Goal: Check status: Check status

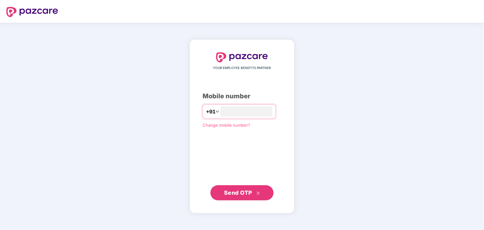
type input "**********"
click at [251, 197] on button "Send OTP" at bounding box center [242, 192] width 63 height 15
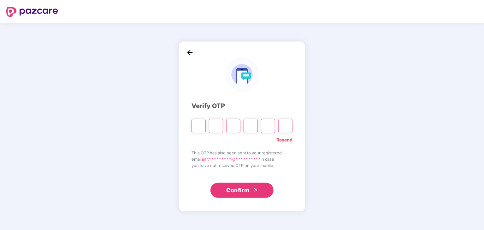
type input "*"
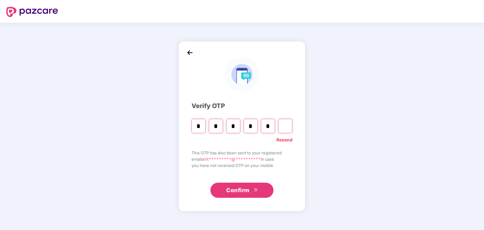
type input "*"
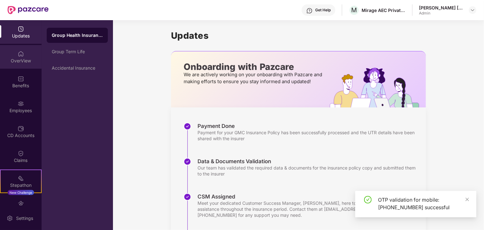
click at [18, 58] on div "OverView" at bounding box center [21, 61] width 42 height 6
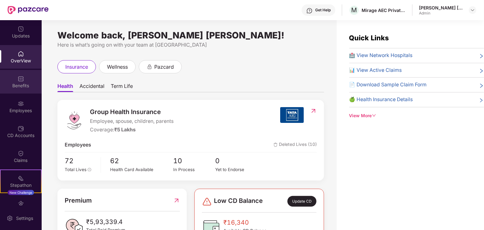
click at [20, 87] on div "Benefits" at bounding box center [21, 86] width 42 height 6
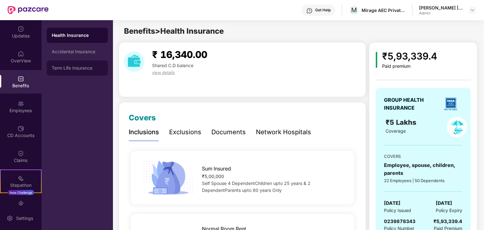
click at [86, 71] on div "Term Life Insurance" at bounding box center [77, 68] width 61 height 15
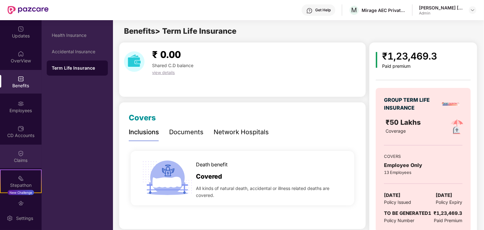
scroll to position [38, 0]
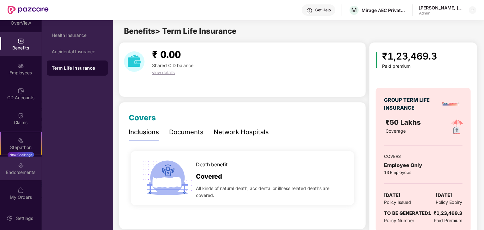
click at [19, 170] on div "Endorsements" at bounding box center [21, 173] width 42 height 6
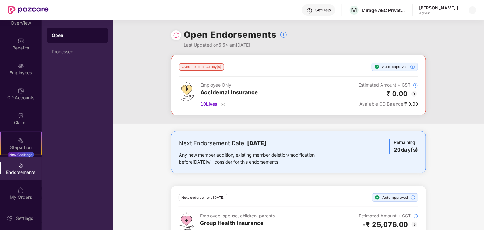
scroll to position [23, 0]
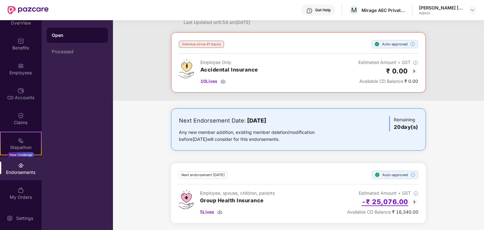
click at [396, 202] on h2 "-₹ 25,076.00" at bounding box center [385, 202] width 47 height 10
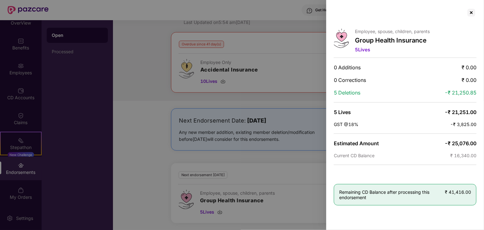
click at [53, 66] on div at bounding box center [242, 115] width 484 height 230
click at [475, 14] on div at bounding box center [472, 13] width 10 height 10
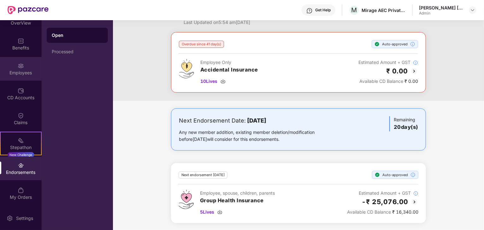
click at [23, 75] on div "Employees" at bounding box center [21, 73] width 42 height 6
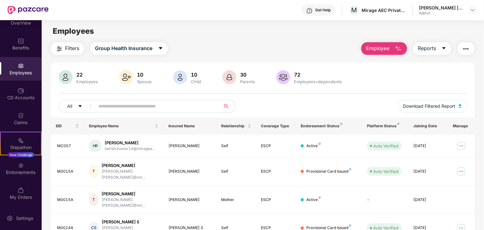
click at [116, 105] on input "text" at bounding box center [155, 106] width 113 height 9
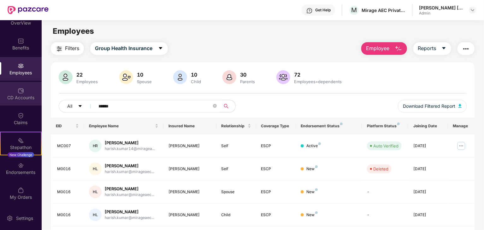
type input "******"
click at [16, 101] on div "CD Accounts" at bounding box center [21, 94] width 42 height 24
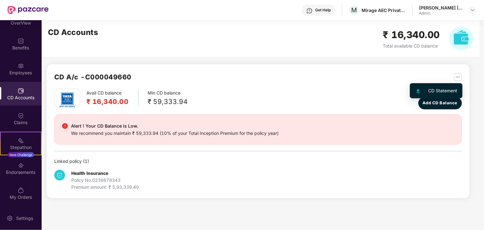
click at [459, 77] on img "button" at bounding box center [458, 77] width 8 height 8
click at [441, 91] on div "CD Statement" at bounding box center [443, 90] width 29 height 7
